Goal: Check status: Check status

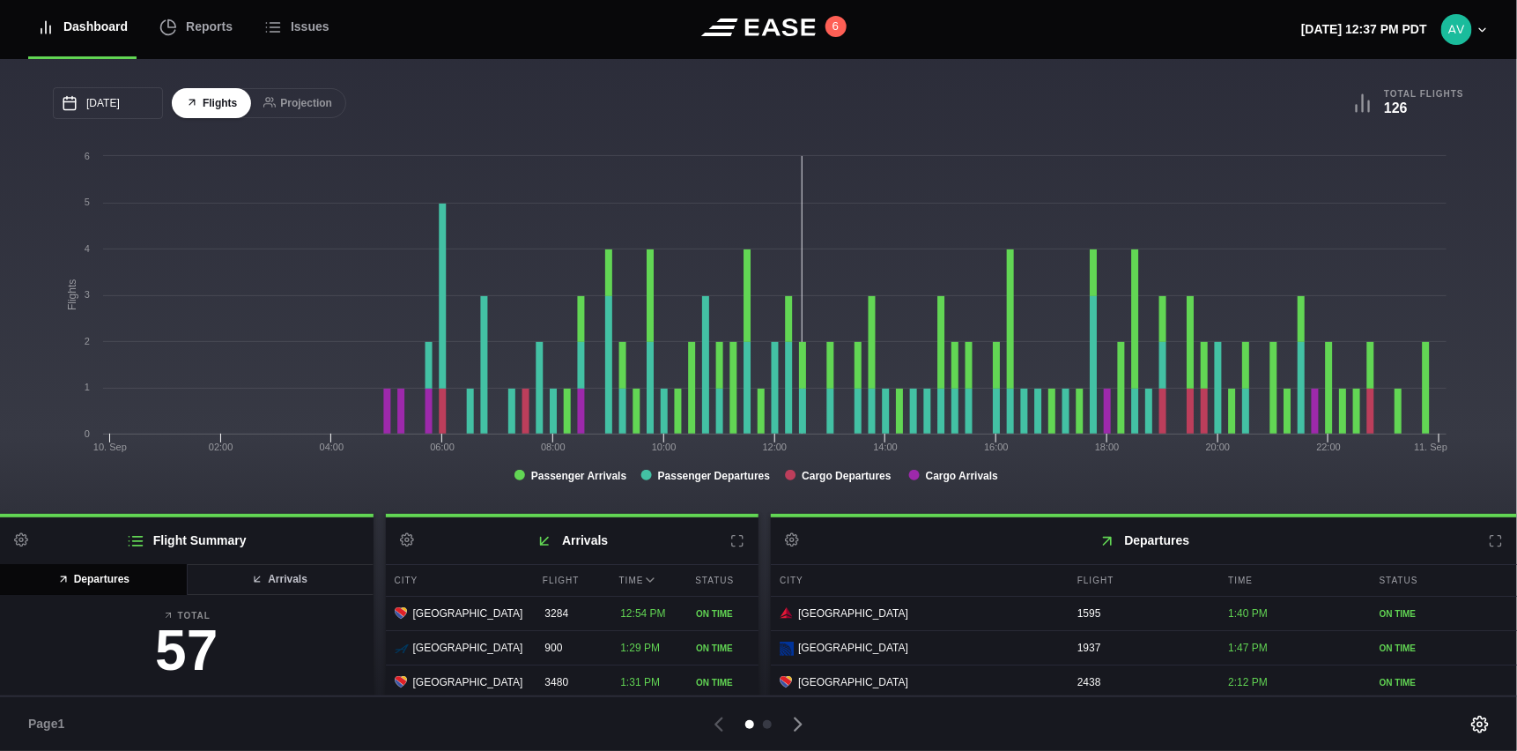
click at [1489, 547] on icon at bounding box center [1496, 541] width 14 height 14
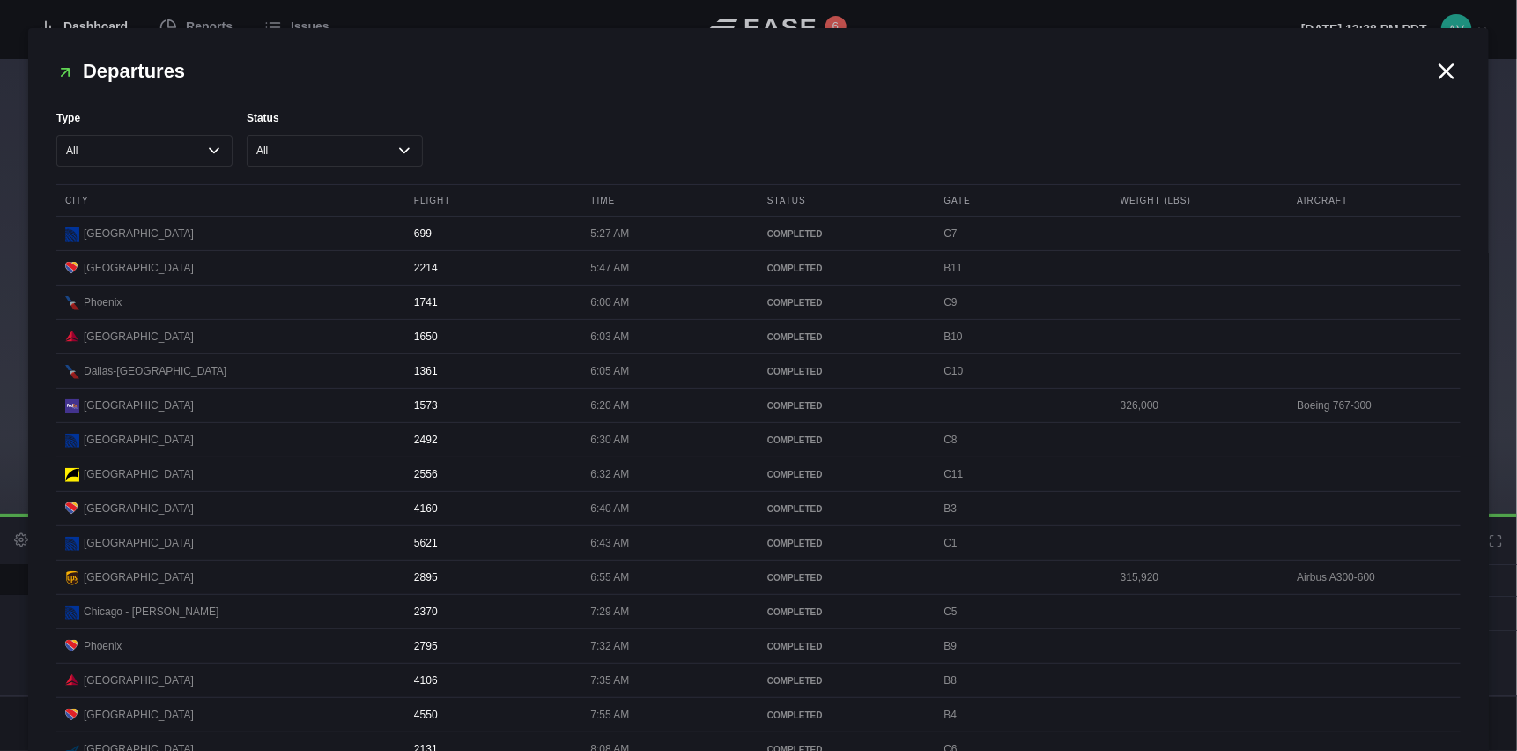
click at [1433, 69] on icon at bounding box center [1446, 71] width 26 height 26
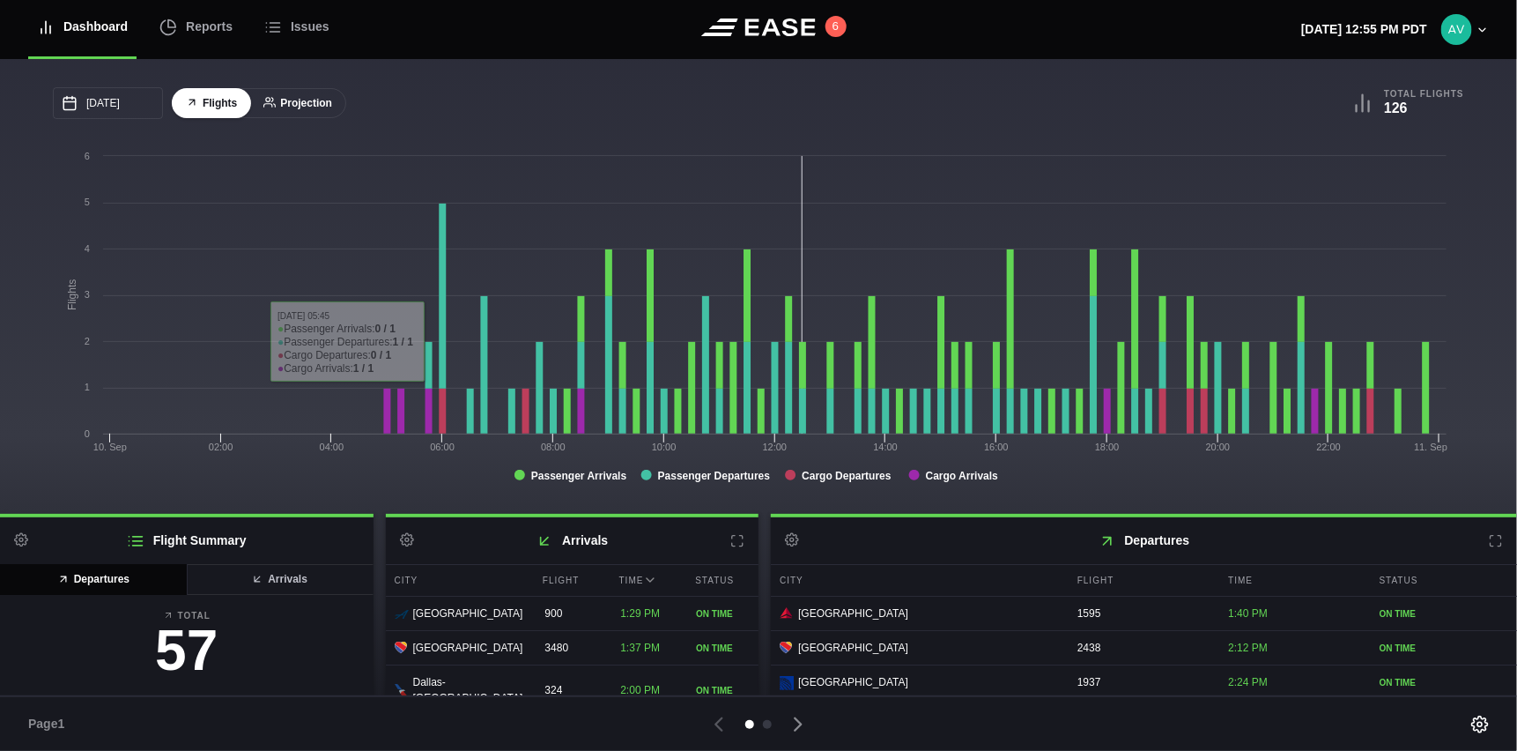
click at [310, 100] on button "Projection" at bounding box center [297, 103] width 97 height 31
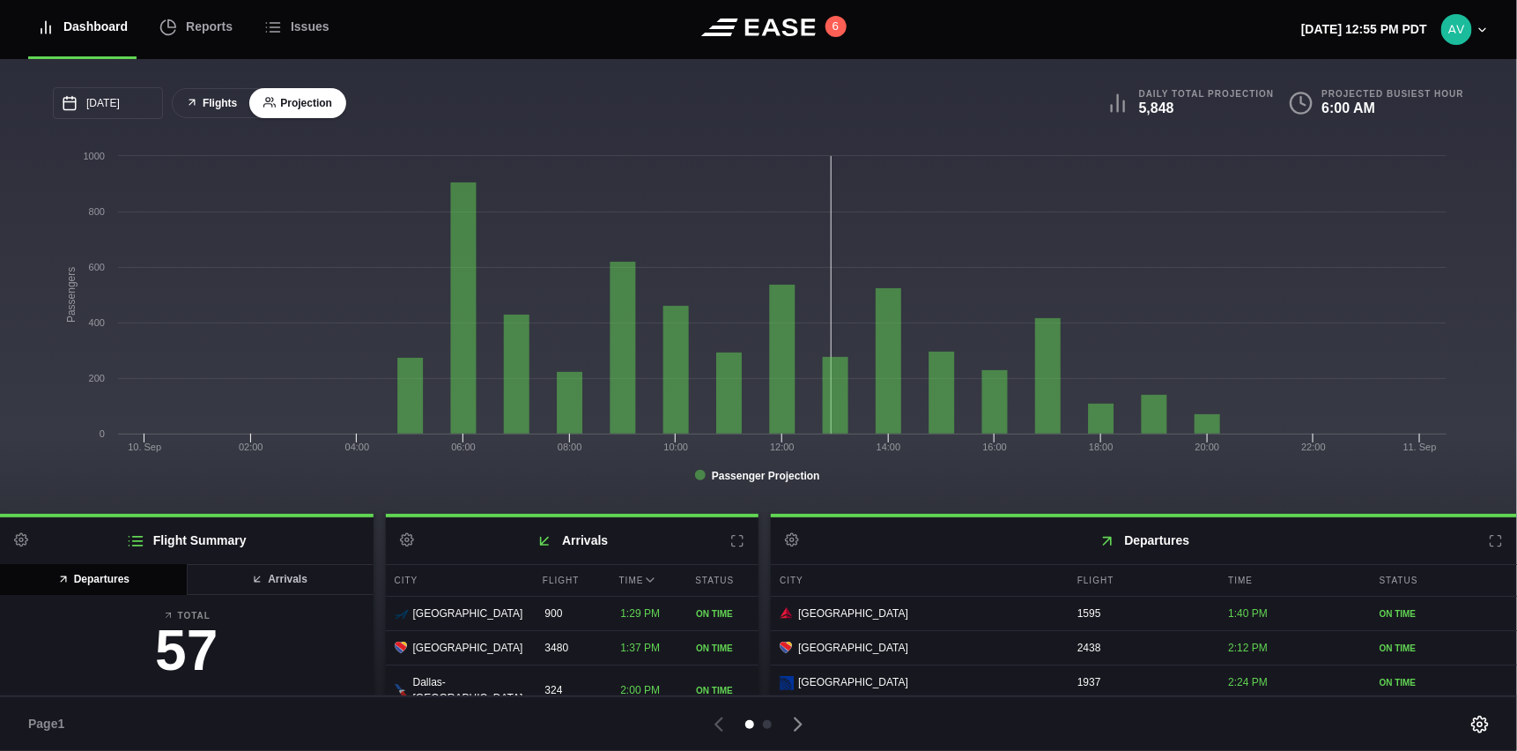
click at [208, 104] on button "Flights" at bounding box center [211, 103] width 79 height 31
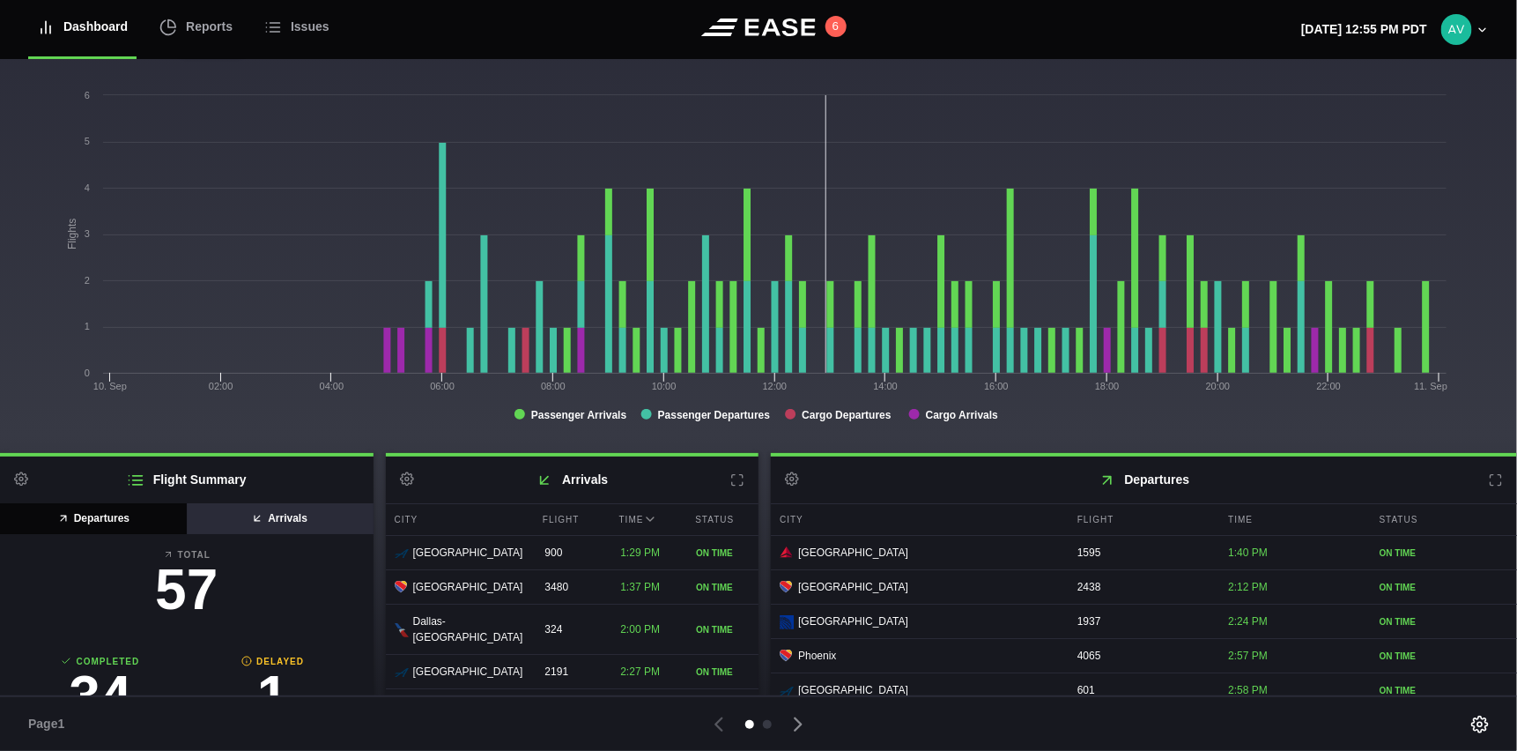
click at [296, 517] on button "Arrivals" at bounding box center [280, 518] width 188 height 31
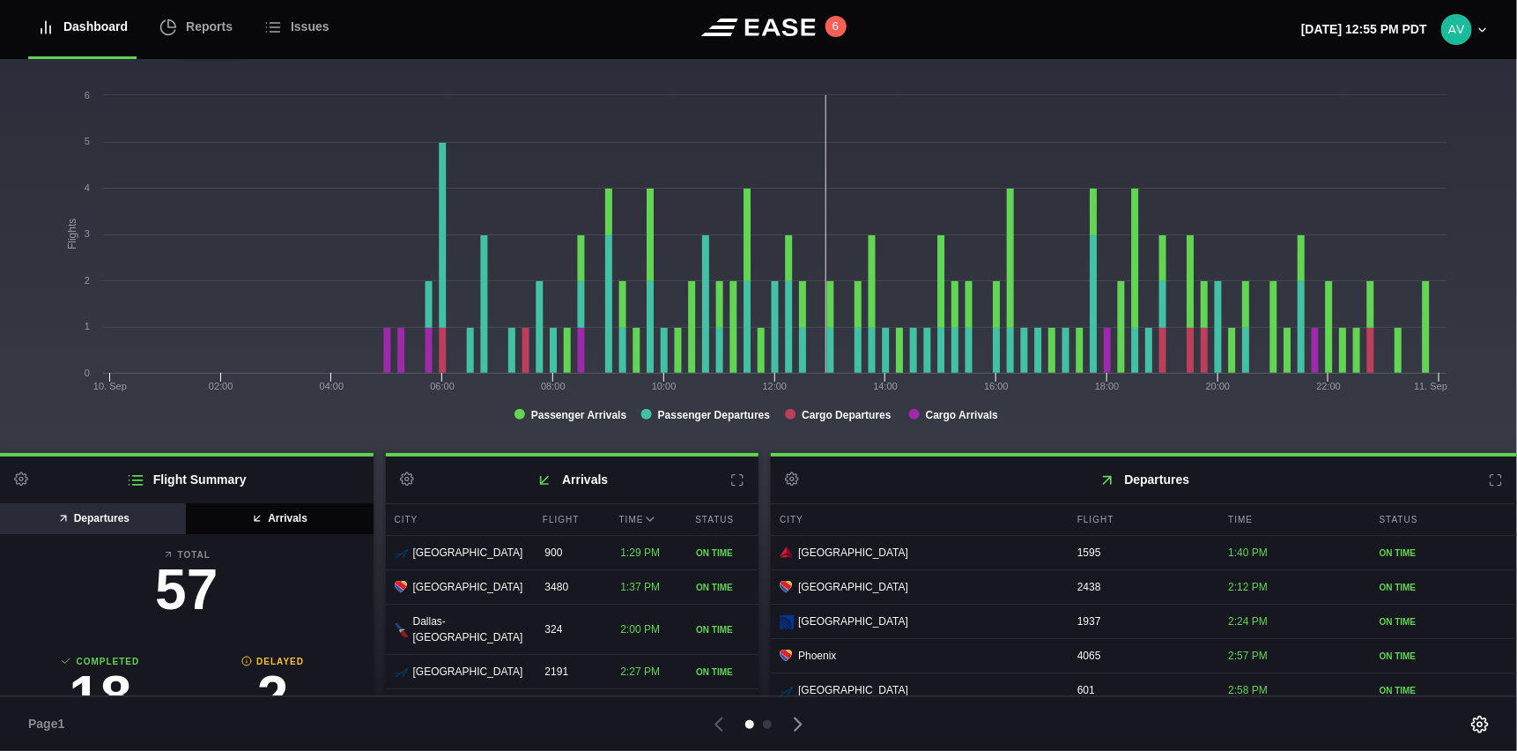
click at [115, 519] on button "Departures" at bounding box center [94, 518] width 188 height 31
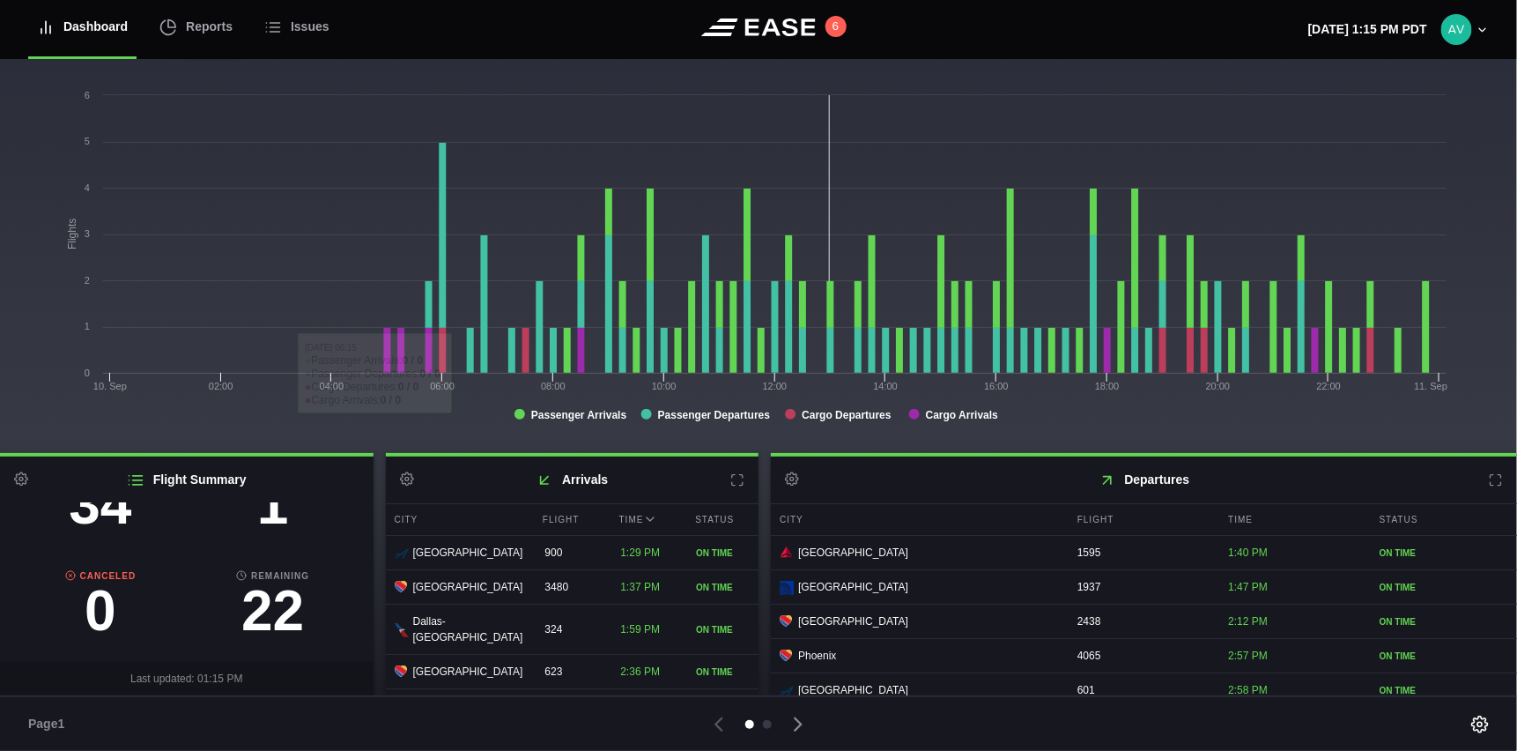
scroll to position [202, 0]
click at [273, 513] on h3 "1" at bounding box center [273, 504] width 173 height 56
select select "passenger"
select select "DELAYED"
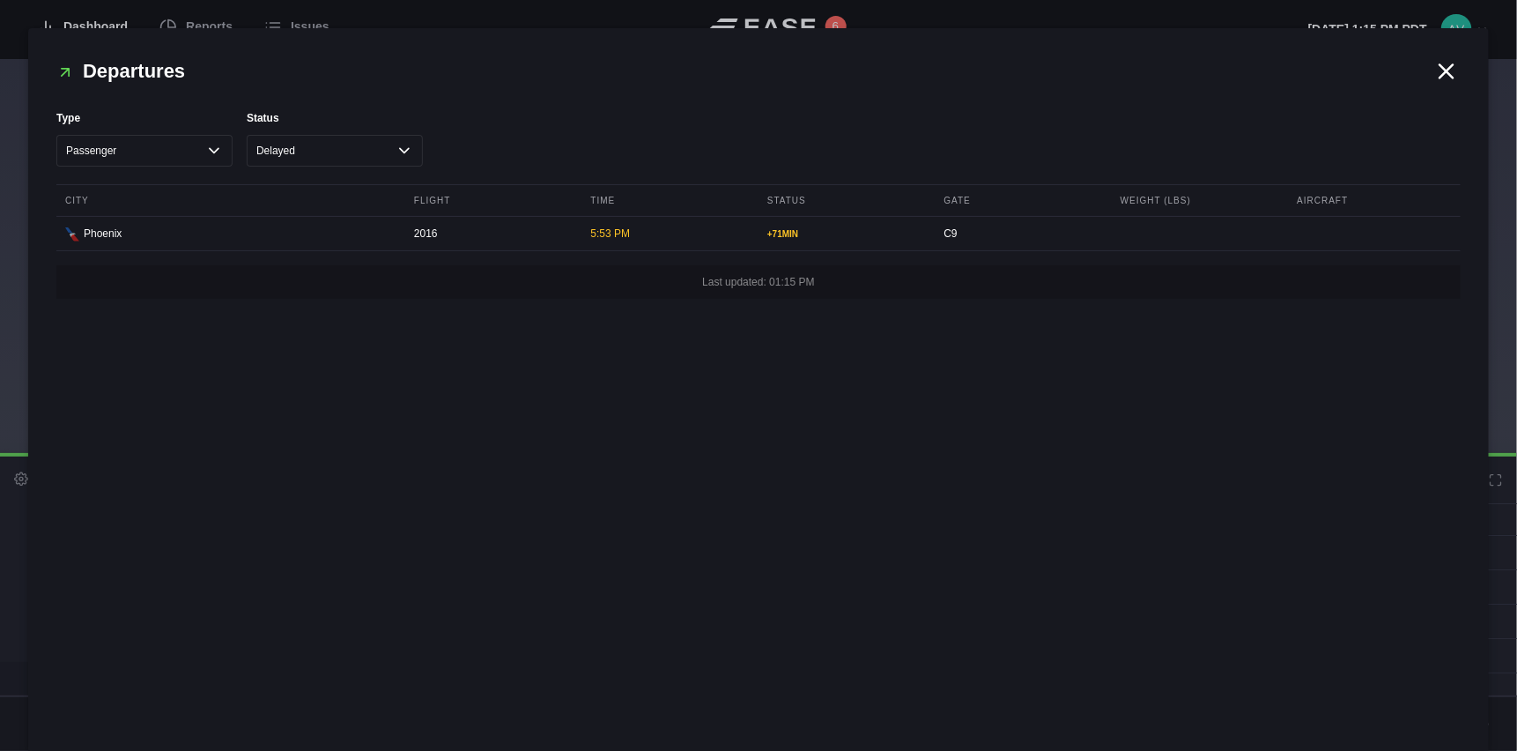
click at [1456, 74] on icon at bounding box center [1446, 71] width 26 height 26
